Goal: Task Accomplishment & Management: Use online tool/utility

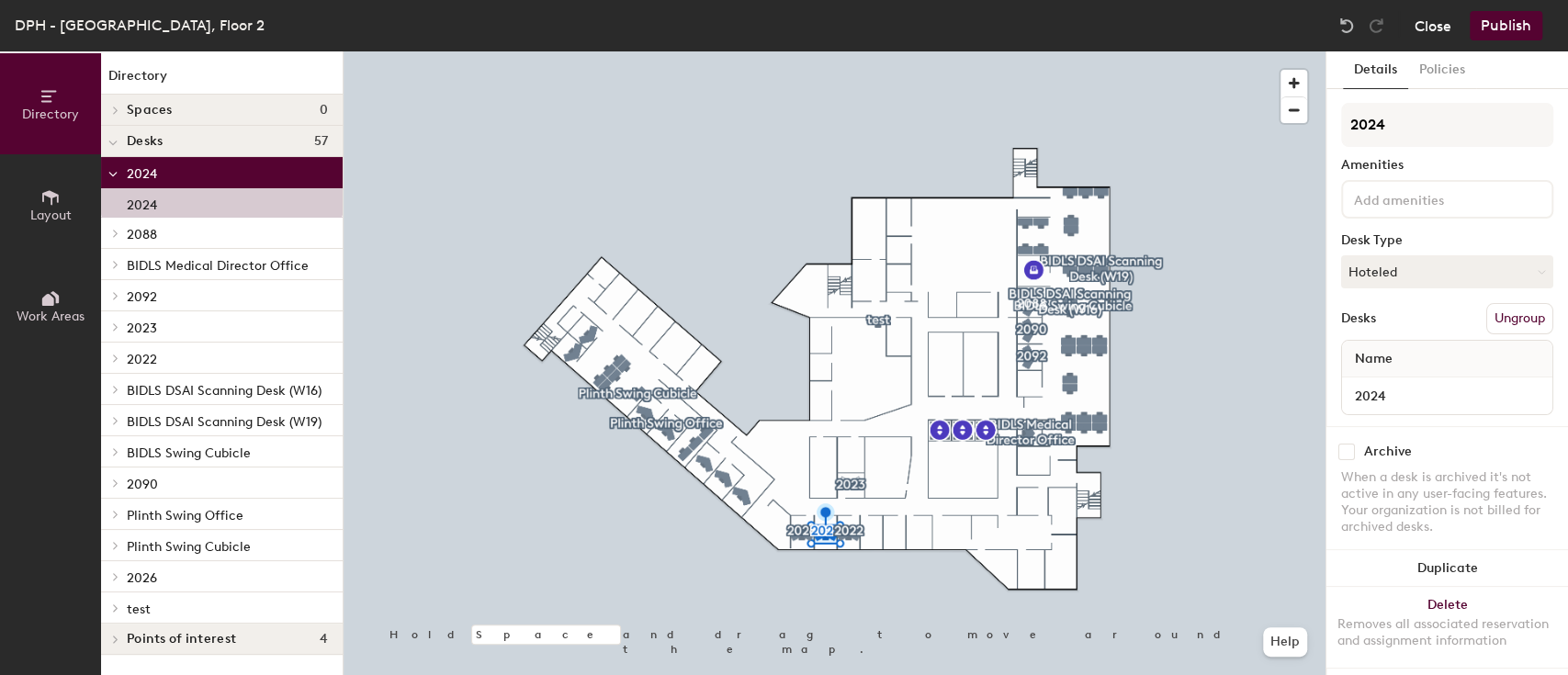
click at [1449, 30] on button "Close" at bounding box center [1433, 26] width 37 height 30
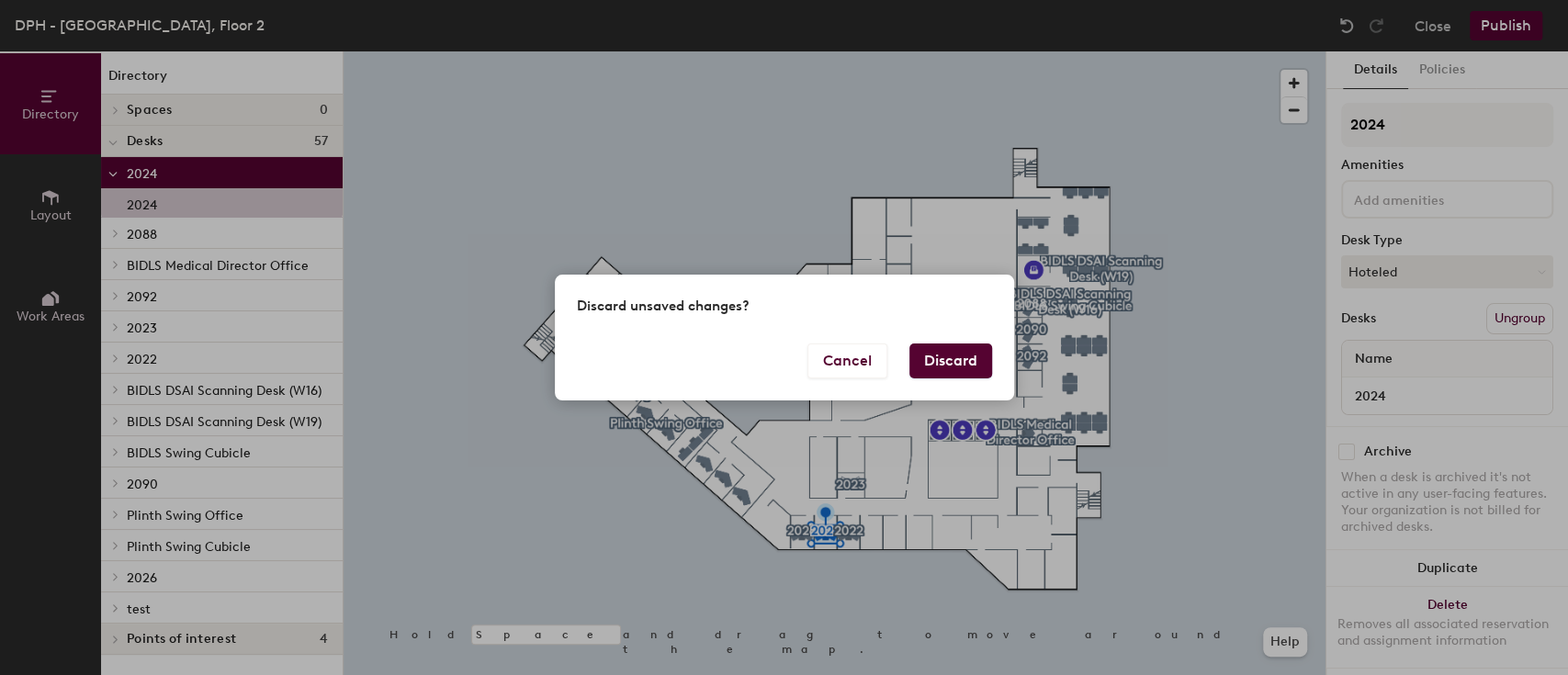
click at [961, 357] on button "Discard" at bounding box center [951, 360] width 83 height 35
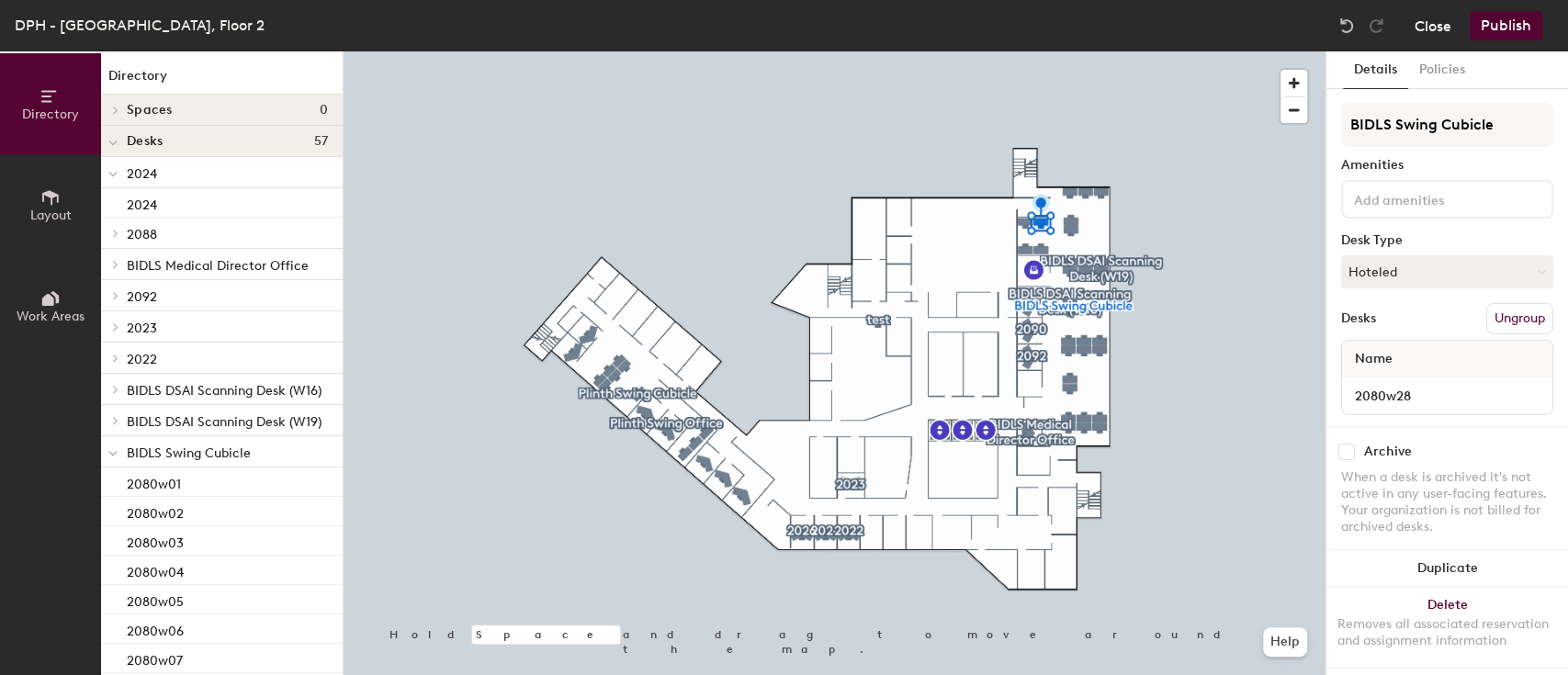
click at [1447, 25] on button "Close" at bounding box center [1433, 26] width 37 height 30
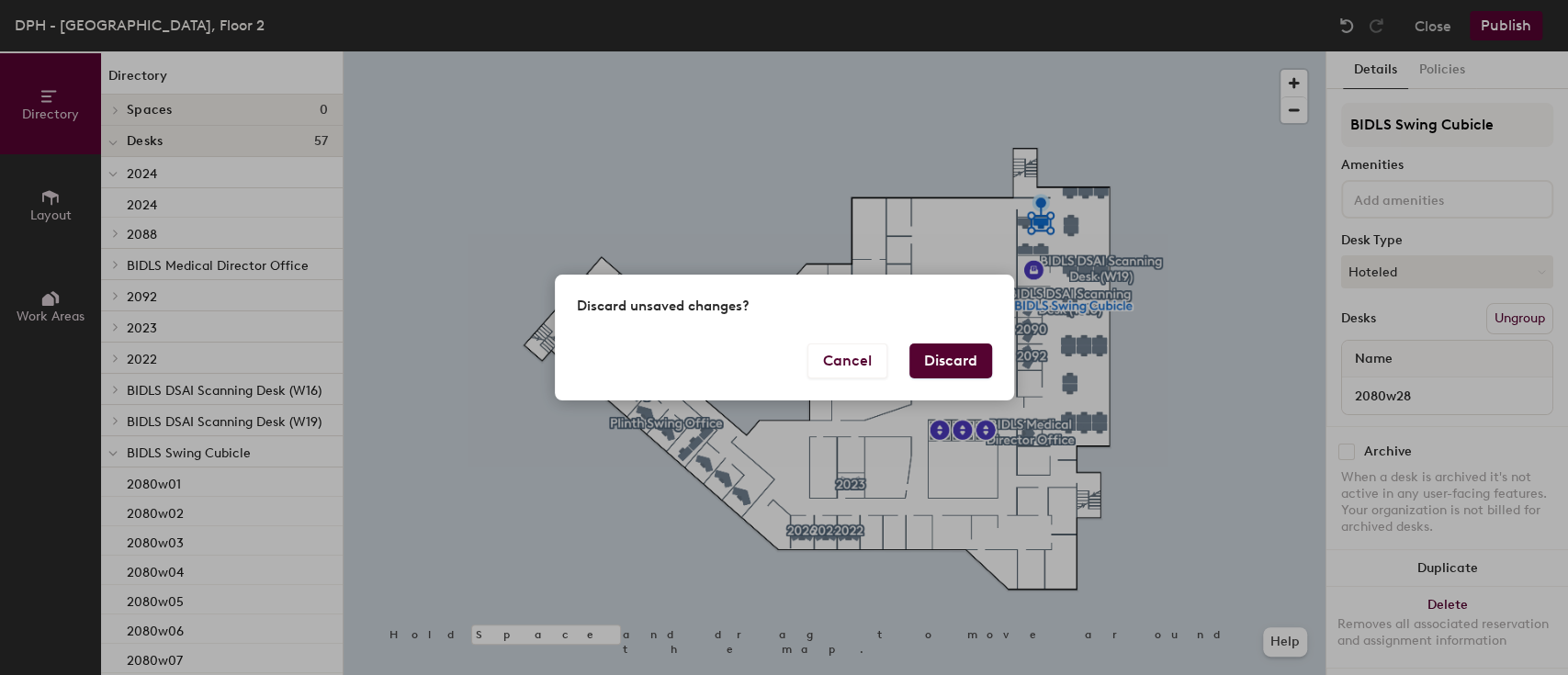
click at [939, 356] on button "Discard" at bounding box center [951, 360] width 83 height 35
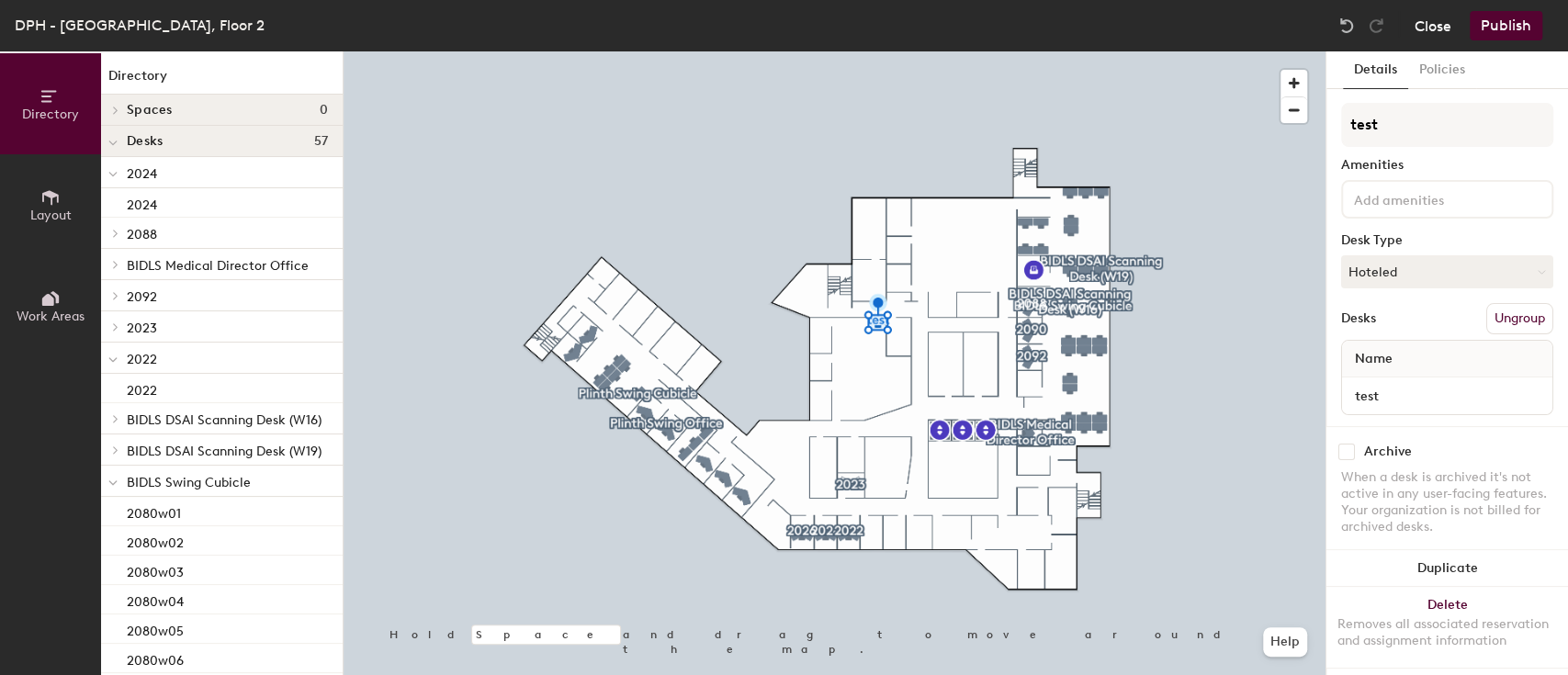
click at [1439, 26] on button "Close" at bounding box center [1433, 26] width 37 height 30
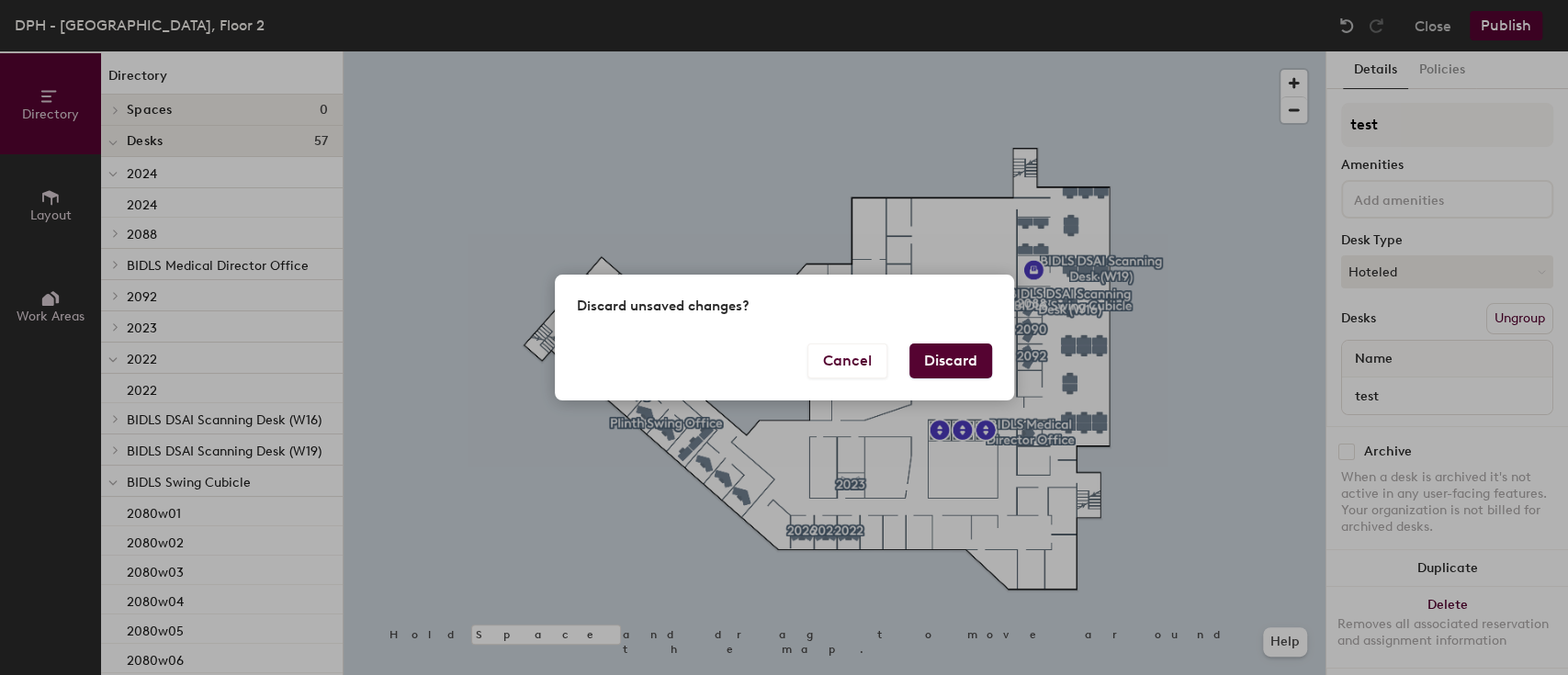
click at [974, 361] on button "Discard" at bounding box center [951, 360] width 83 height 35
